Goal: Information Seeking & Learning: Learn about a topic

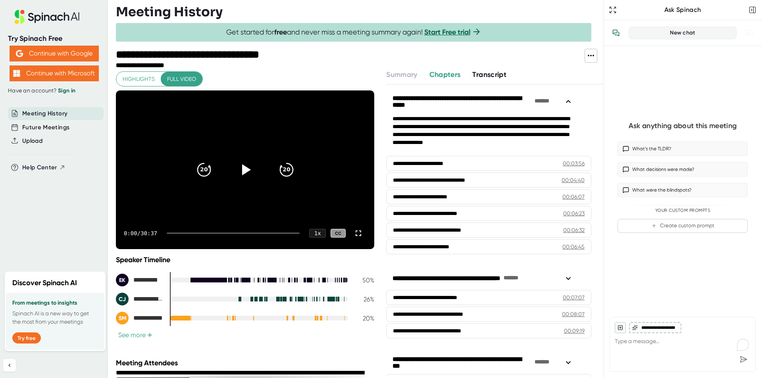
click at [591, 56] on icon at bounding box center [590, 56] width 6 height 2
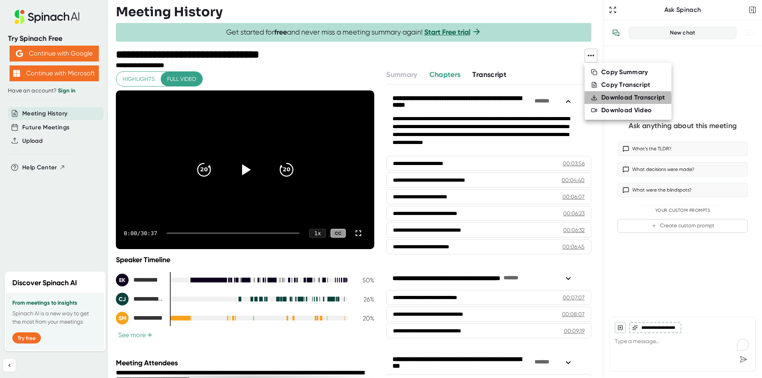
click at [617, 98] on div "Download Transcript" at bounding box center [633, 98] width 64 height 8
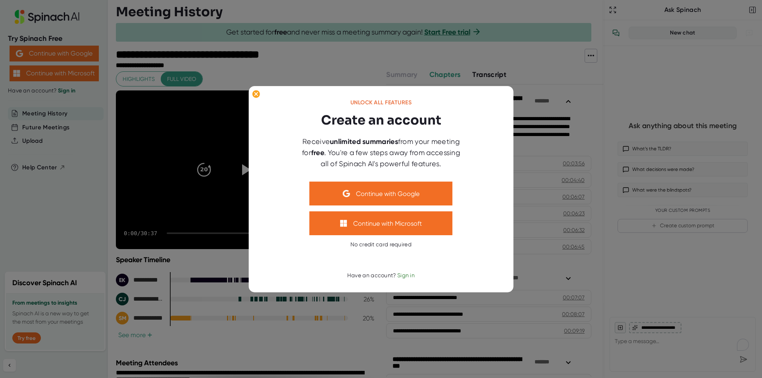
click at [537, 82] on div at bounding box center [381, 189] width 762 height 378
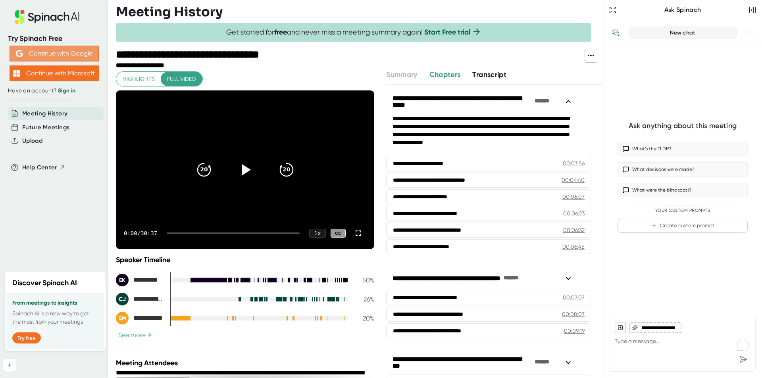
click at [58, 49] on button "Continue with Google" at bounding box center [54, 54] width 89 height 16
click at [575, 99] on div "**********" at bounding box center [488, 102] width 205 height 20
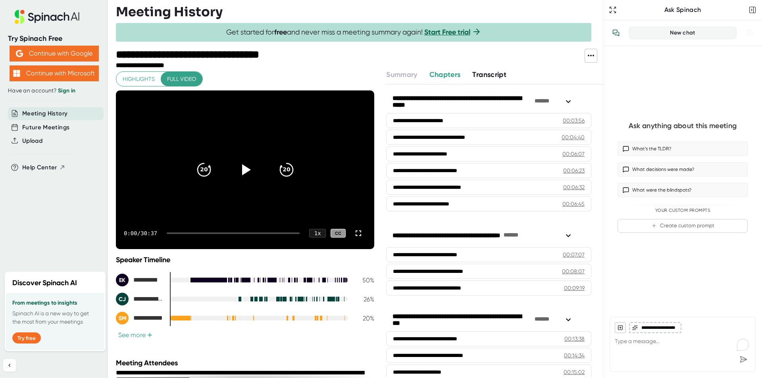
click at [570, 104] on icon at bounding box center [568, 102] width 10 height 10
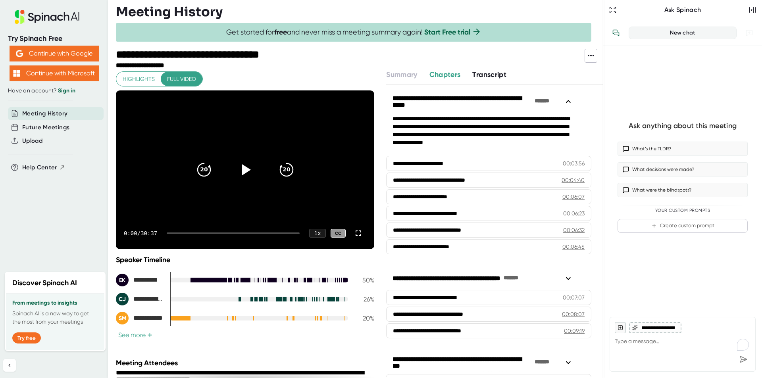
click at [571, 99] on icon at bounding box center [568, 102] width 10 height 10
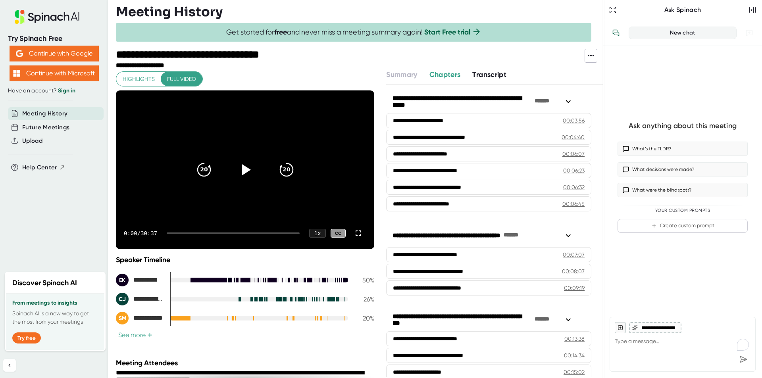
click at [595, 56] on icon at bounding box center [591, 56] width 10 height 10
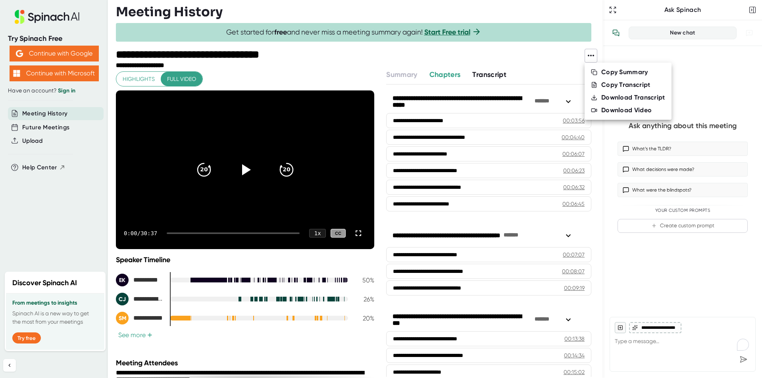
click at [475, 171] on div at bounding box center [381, 189] width 762 height 378
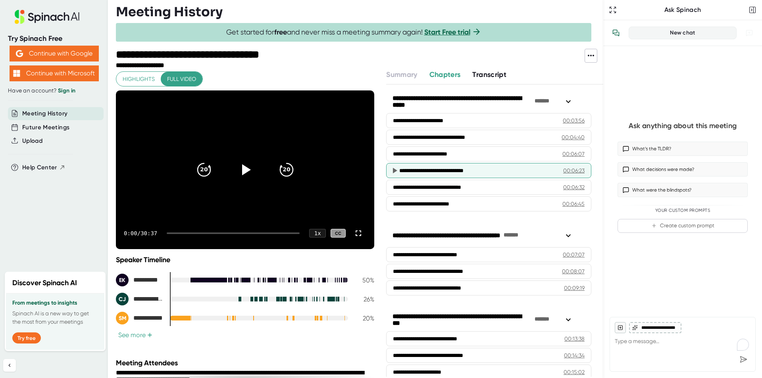
click at [393, 169] on icon at bounding box center [395, 171] width 4 height 6
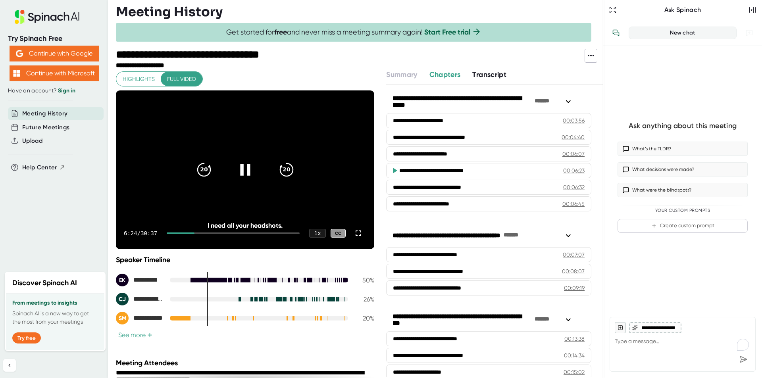
click at [245, 168] on icon at bounding box center [245, 170] width 10 height 12
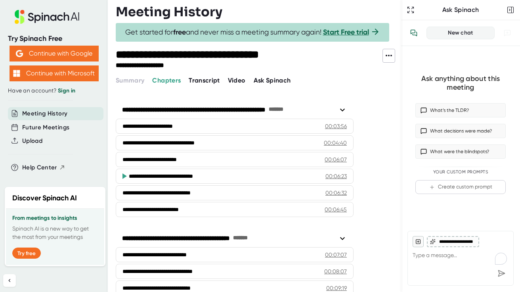
click at [395, 54] on button at bounding box center [389, 56] width 13 height 14
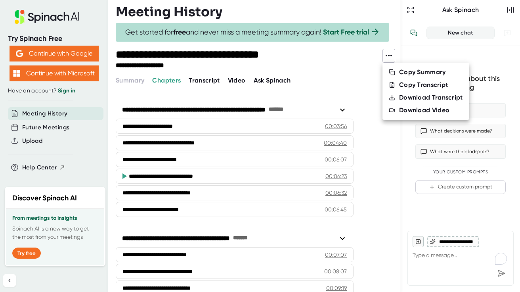
click at [420, 82] on div "Copy Transcript" at bounding box center [423, 85] width 49 height 8
type textarea "x"
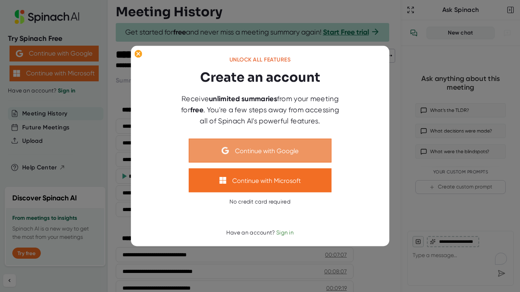
click at [303, 146] on button "Continue with Google" at bounding box center [260, 151] width 143 height 24
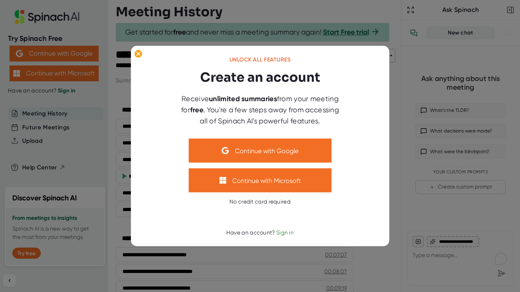
click at [288, 232] on span "Sign in" at bounding box center [284, 232] width 17 height 6
click at [286, 233] on span "Sign in" at bounding box center [284, 232] width 17 height 6
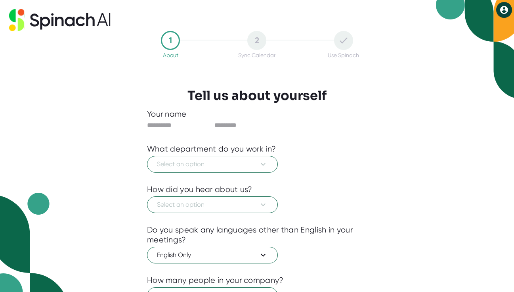
scroll to position [67, 0]
